Goal: Use online tool/utility: Use online tool/utility

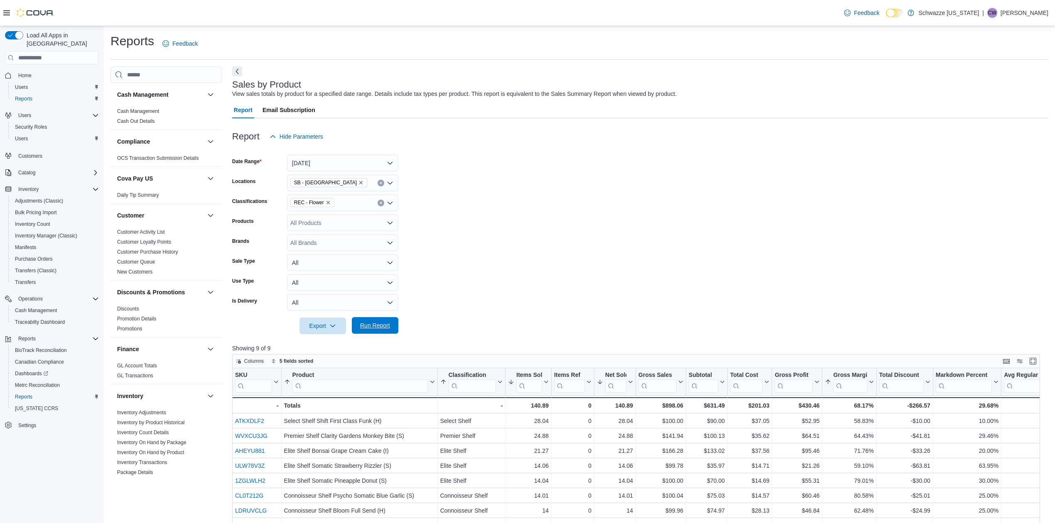
click at [371, 325] on span "Run Report" at bounding box center [375, 326] width 30 height 8
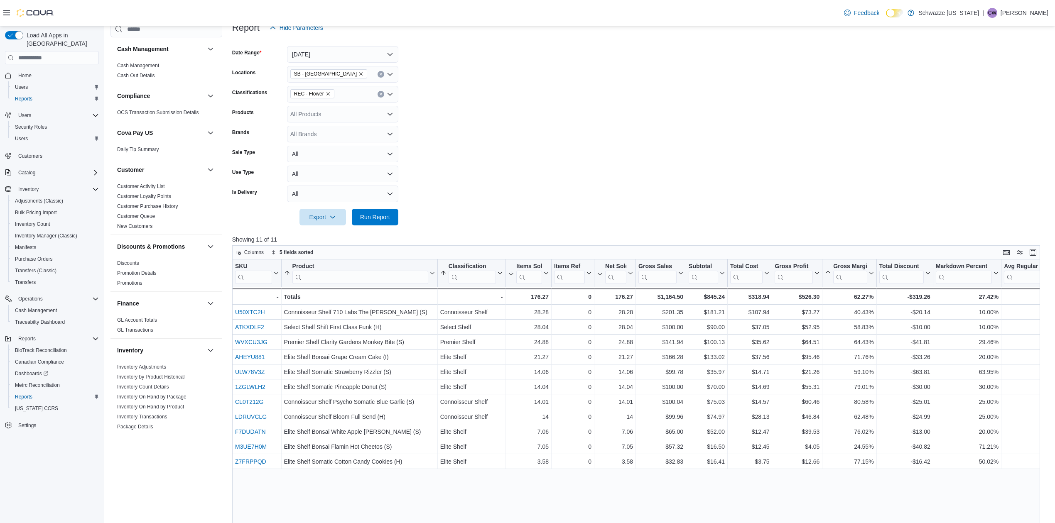
scroll to position [55, 0]
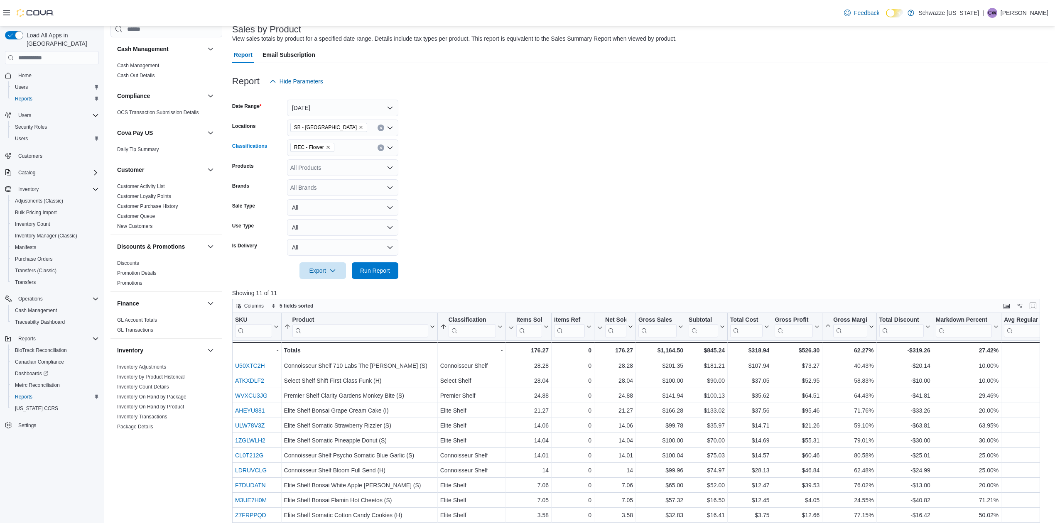
click at [329, 143] on span "REC - Flower" at bounding box center [312, 147] width 37 height 8
click at [326, 148] on icon "Remove REC - Flower from selection in this group" at bounding box center [328, 147] width 5 height 5
click at [329, 196] on span "Accessories" at bounding box center [320, 196] width 31 height 8
click at [376, 268] on span "Run Report" at bounding box center [375, 270] width 30 height 8
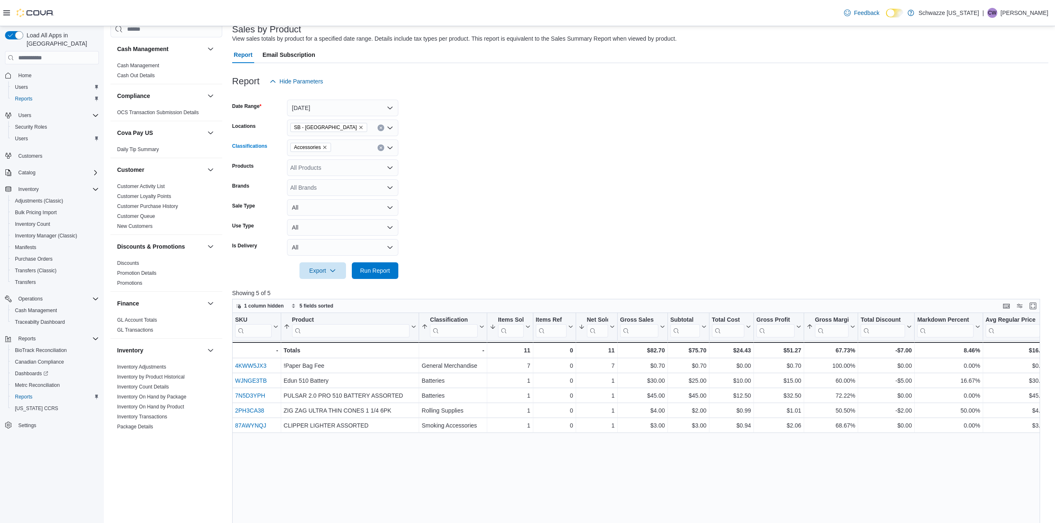
click at [326, 148] on span "Accessories" at bounding box center [310, 147] width 41 height 9
click at [325, 147] on icon "Remove Accessories from selection in this group" at bounding box center [324, 147] width 5 height 5
click at [331, 191] on span "Concentrates" at bounding box center [322, 193] width 34 height 8
click at [377, 267] on span "Run Report" at bounding box center [375, 270] width 30 height 8
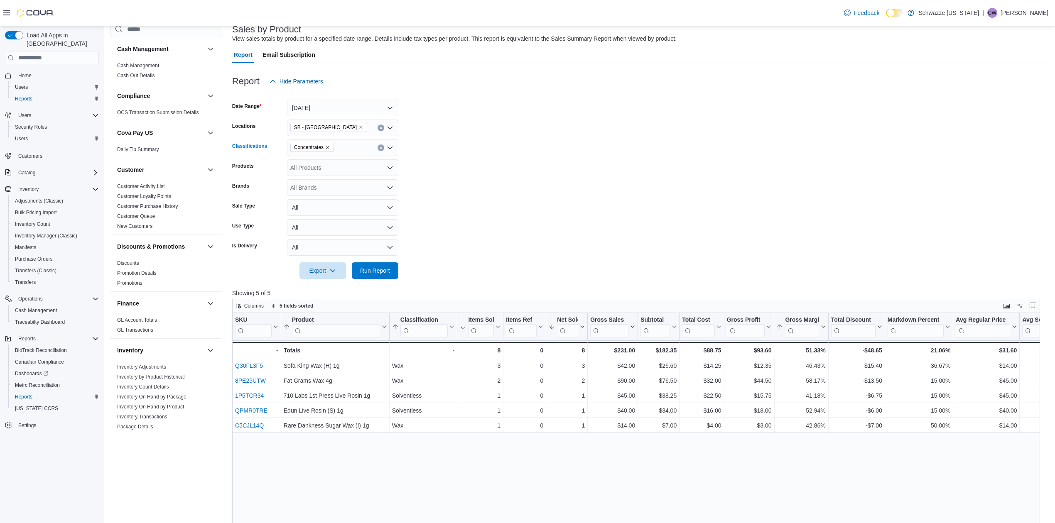
click at [328, 147] on icon "Remove Concentrates from selection in this group" at bounding box center [327, 147] width 5 height 5
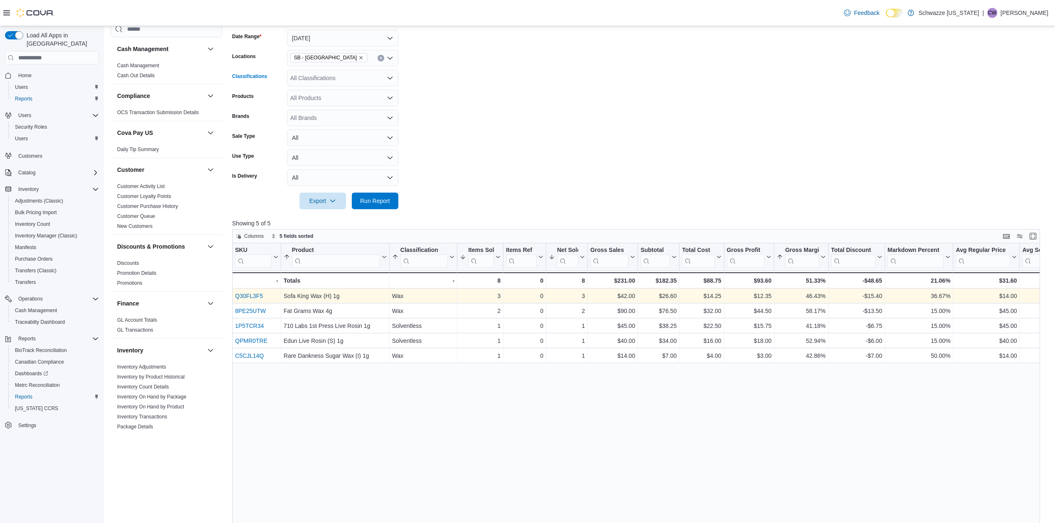
scroll to position [55, 0]
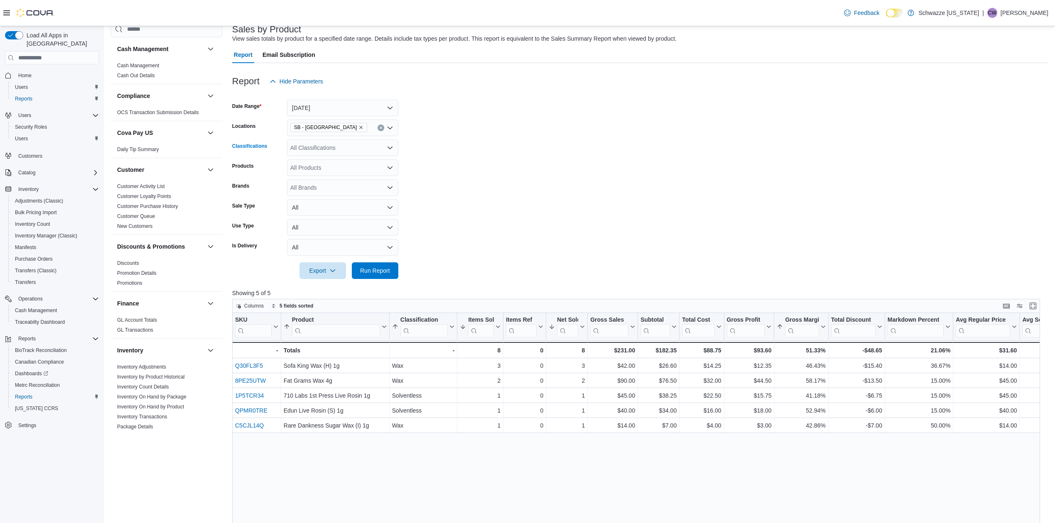
click at [389, 150] on icon "Open list of options" at bounding box center [390, 148] width 7 height 7
click at [317, 169] on span "Vapes" at bounding box center [313, 172] width 16 height 8
click at [373, 268] on span "Run Report" at bounding box center [375, 270] width 30 height 8
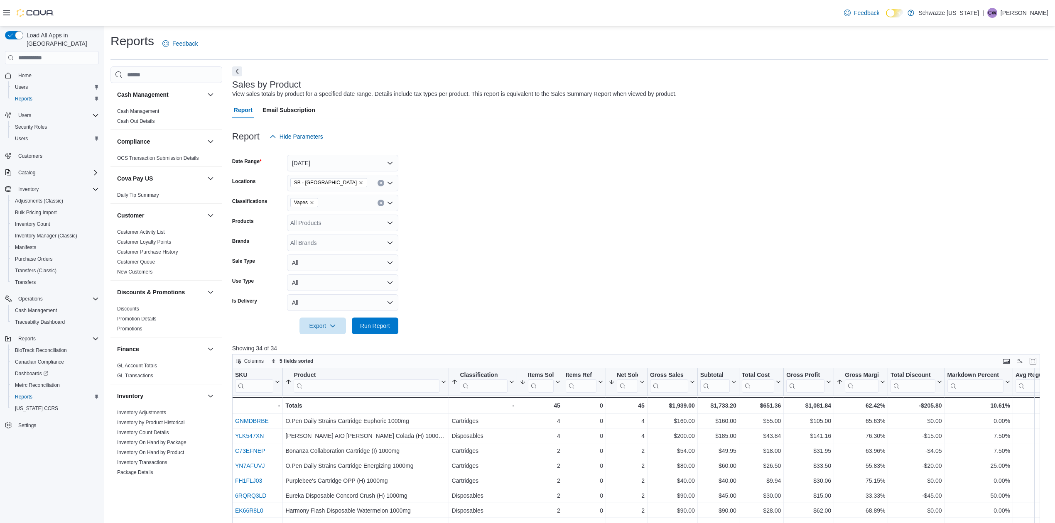
click at [312, 203] on icon "Remove Vapes from selection in this group" at bounding box center [311, 202] width 3 height 3
click at [317, 234] on span "Edibles" at bounding box center [314, 237] width 19 height 8
click at [377, 323] on span "Run Report" at bounding box center [375, 326] width 30 height 8
click at [316, 204] on icon "Remove Edibles from selection in this group" at bounding box center [314, 202] width 3 height 3
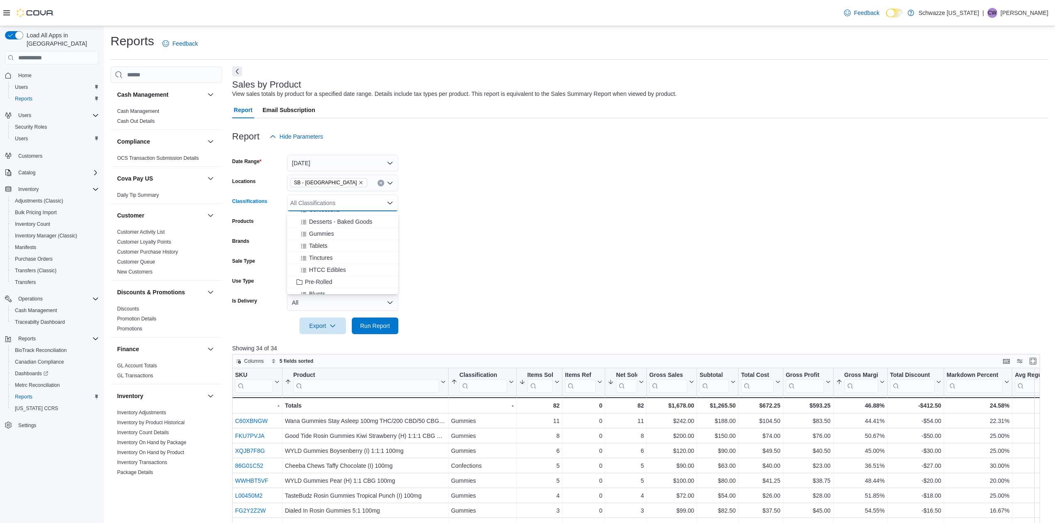
scroll to position [554, 0]
click at [324, 287] on span "Pre-Rolled" at bounding box center [318, 290] width 27 height 8
click at [387, 324] on span "Run Report" at bounding box center [375, 326] width 30 height 8
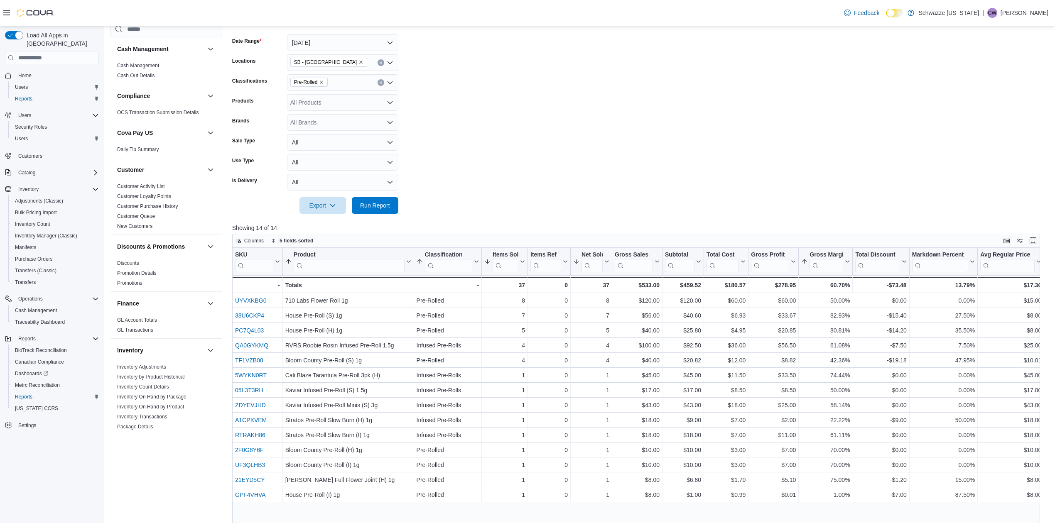
scroll to position [55, 0]
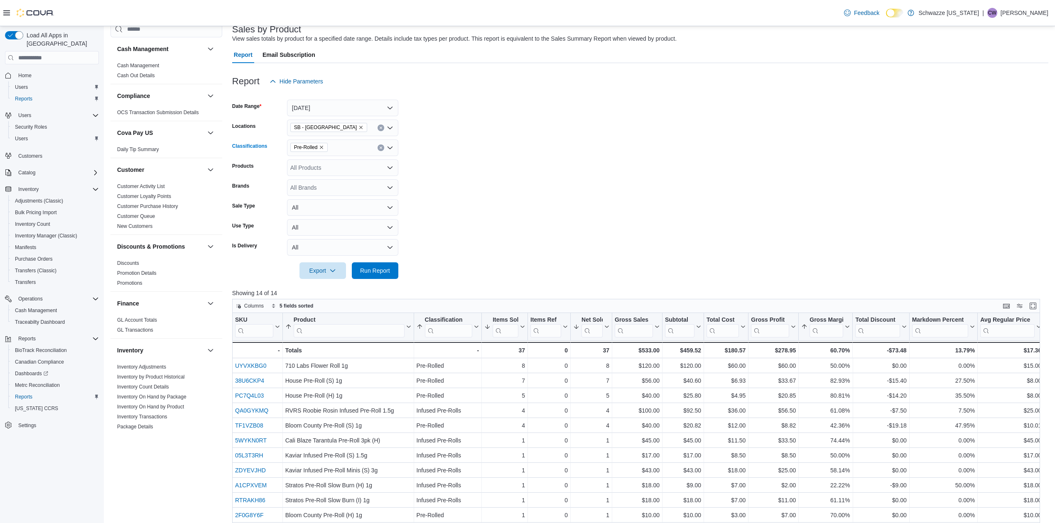
click at [319, 149] on icon "Remove Pre-Rolled from selection in this group" at bounding box center [321, 147] width 5 height 5
click at [324, 175] on span "REC - Flower" at bounding box center [322, 174] width 35 height 8
click at [385, 269] on span "Run Report" at bounding box center [375, 270] width 30 height 8
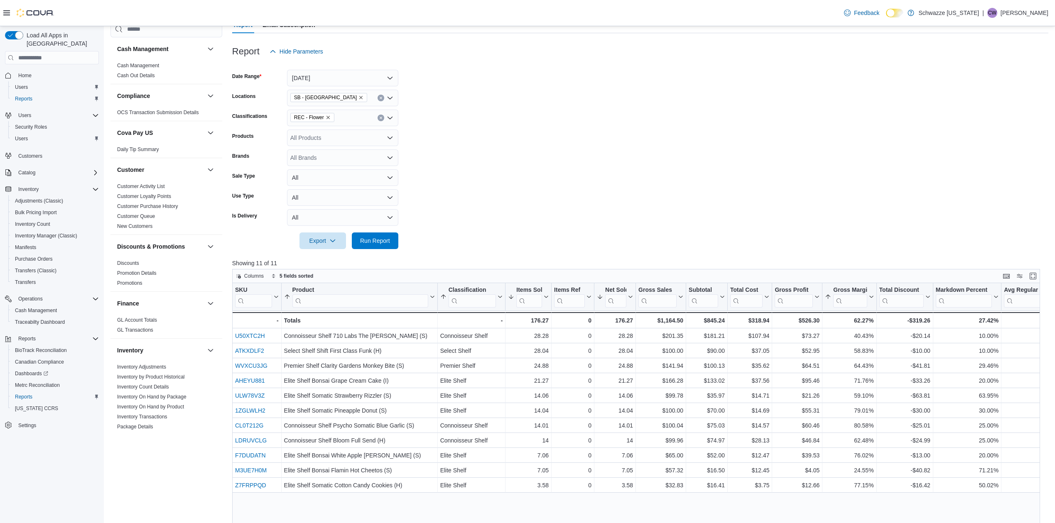
scroll to position [166, 0]
